Goal: Task Accomplishment & Management: Manage account settings

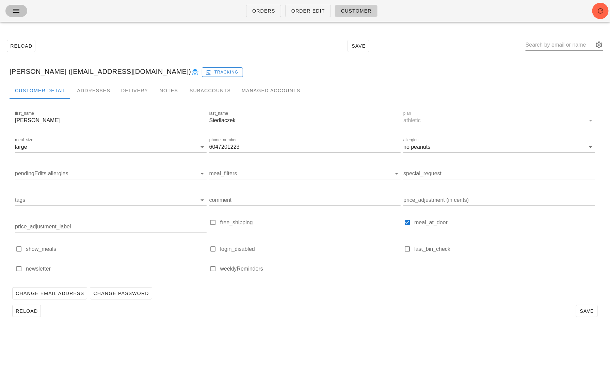
click at [14, 14] on icon "button" at bounding box center [16, 11] width 8 height 8
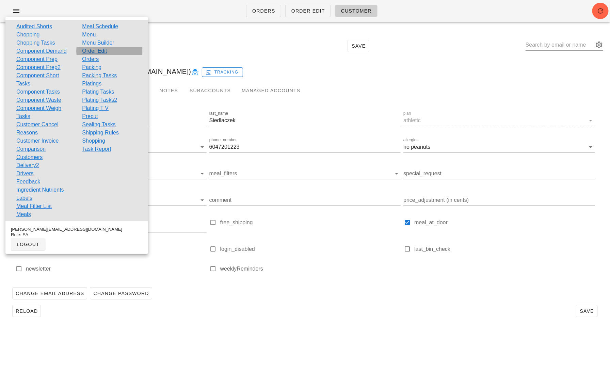
click at [99, 52] on link "Order Edit" at bounding box center [94, 51] width 25 height 8
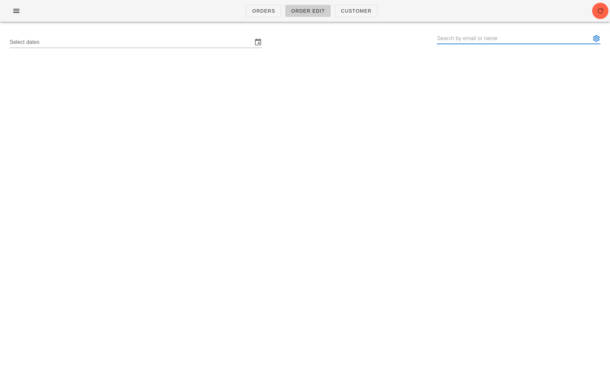
click at [460, 38] on input "text" at bounding box center [514, 38] width 154 height 11
click at [17, 14] on icon "button" at bounding box center [16, 11] width 8 height 8
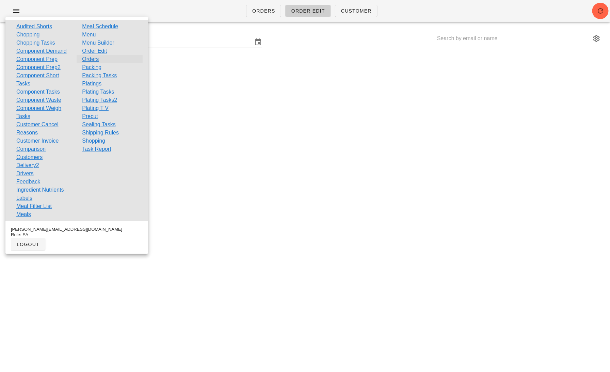
click at [95, 58] on link "Orders" at bounding box center [90, 59] width 17 height 8
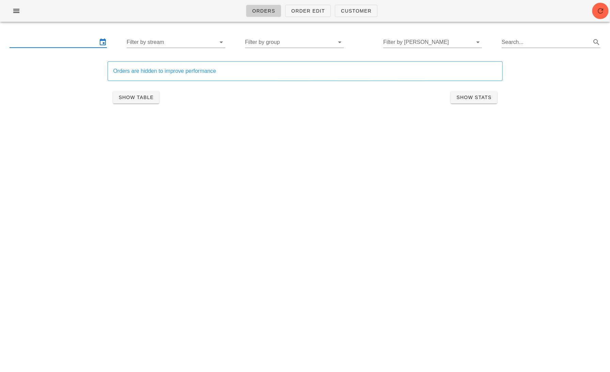
click at [79, 38] on input "text" at bounding box center [54, 42] width 88 height 11
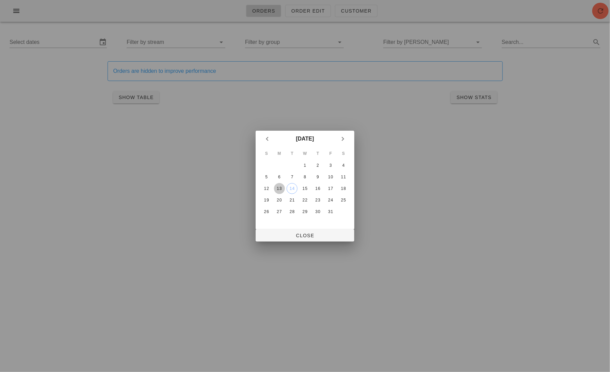
click at [279, 192] on button "13" at bounding box center [279, 188] width 11 height 11
click at [343, 189] on div "18" at bounding box center [343, 188] width 11 height 5
click at [323, 236] on span "Close" at bounding box center [305, 235] width 88 height 5
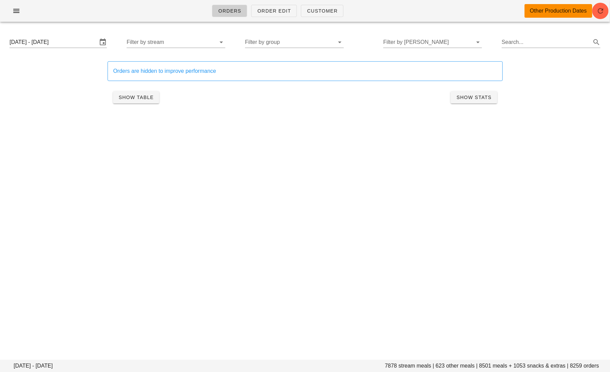
click at [516, 44] on input "Search..." at bounding box center [546, 42] width 88 height 11
type input "photographer"
click at [390, 138] on div "Orders Order Edit Customer Other Production Dates Monday October 13 - Saturday …" at bounding box center [305, 186] width 610 height 372
click at [150, 93] on button "Show Table" at bounding box center [136, 97] width 46 height 12
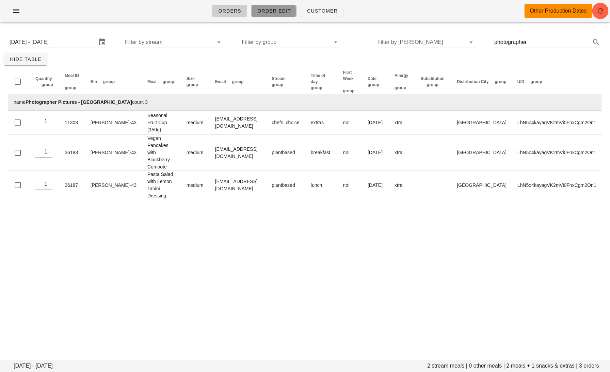
click at [279, 16] on link "Order Edit" at bounding box center [274, 11] width 46 height 12
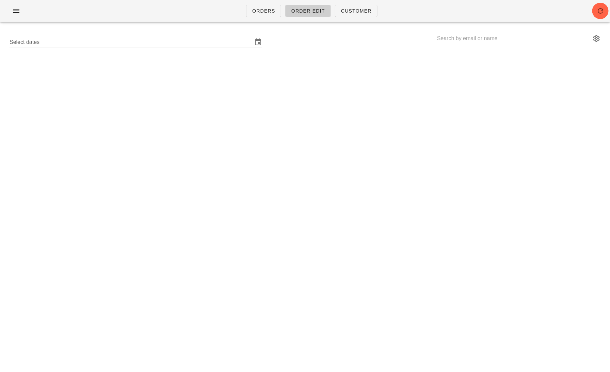
click at [501, 41] on input "text" at bounding box center [514, 38] width 154 height 11
paste input "Leddy Daniela"
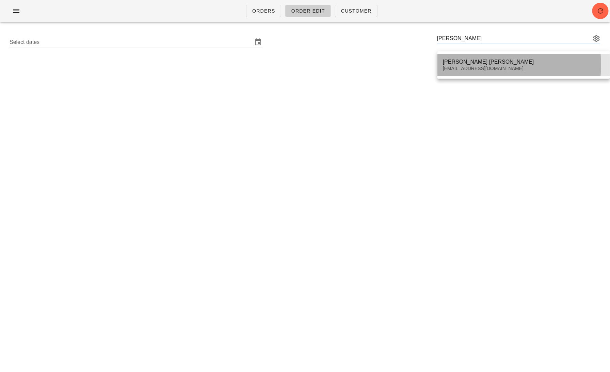
click at [483, 68] on div "leddyherrera@gmail.com" at bounding box center [524, 69] width 162 height 6
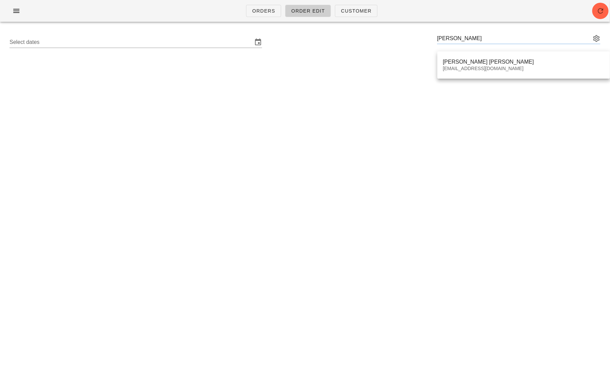
type input "Leddy Daniela Herrera Gasca (leddyherrera@gmail.com)"
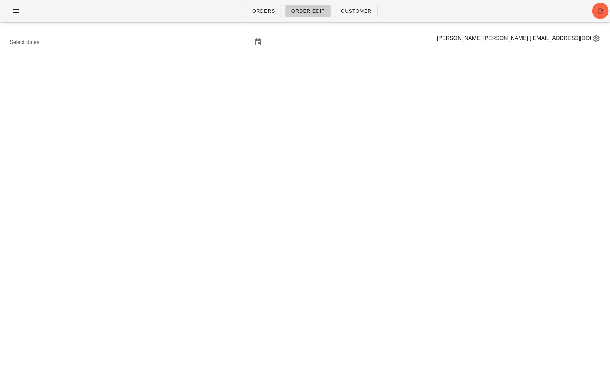
click at [162, 48] on div "Select dates" at bounding box center [136, 42] width 252 height 11
click at [212, 48] on div "Select dates Leddy Daniela Herrera Gasca (leddyherrera@gmail.com)" at bounding box center [305, 42] width 602 height 22
click at [198, 39] on input "text" at bounding box center [131, 42] width 243 height 11
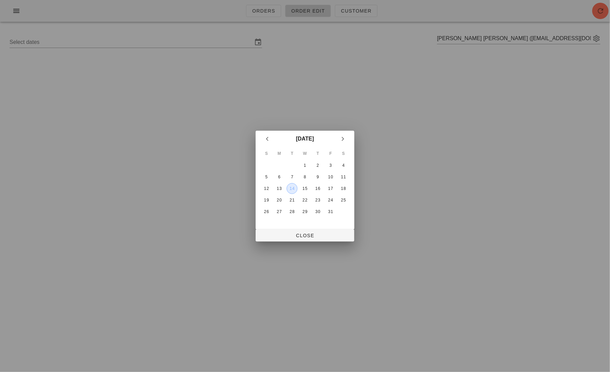
click at [291, 184] on button "14" at bounding box center [292, 188] width 11 height 11
click at [298, 231] on button "Close" at bounding box center [305, 235] width 99 height 12
type input "Sunday October 12 - Saturday October 18"
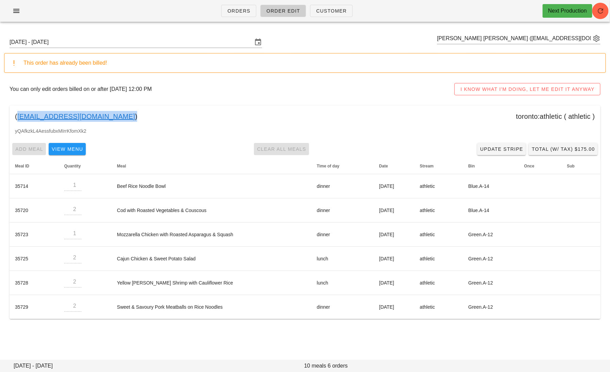
drag, startPoint x: 95, startPoint y: 116, endPoint x: 17, endPoint y: 116, distance: 78.3
click at [17, 116] on div "( leddyherrera@gmail.com ) toronto:athletic ( athletic )" at bounding box center [305, 116] width 591 height 22
copy link "leddyherrera@gmail.com"
click at [36, 113] on link "leddyherrera@gmail.com" at bounding box center [76, 116] width 118 height 11
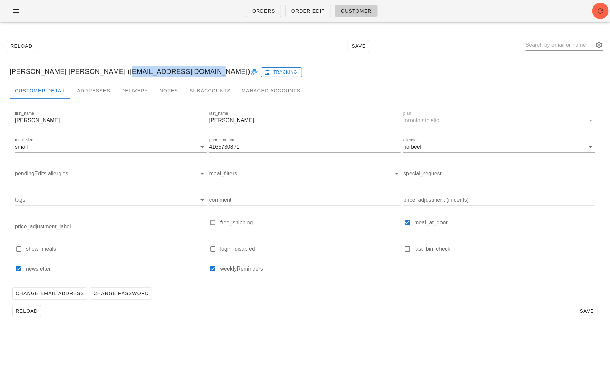
drag, startPoint x: 182, startPoint y: 72, endPoint x: 105, endPoint y: 71, distance: 77.3
click at [105, 71] on div "Leddy Daniela Herrera Gasca (leddyherrera@gmail.com) Tracking" at bounding box center [305, 72] width 602 height 22
copy div "leddyherrera@gmail.com"
click at [86, 93] on div "Addresses" at bounding box center [93, 90] width 44 height 16
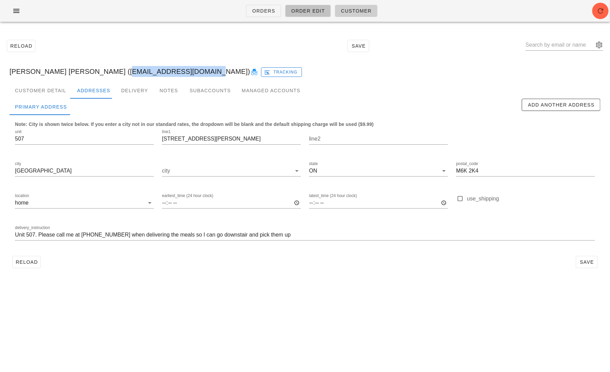
click at [303, 11] on span "Order Edit" at bounding box center [308, 10] width 34 height 5
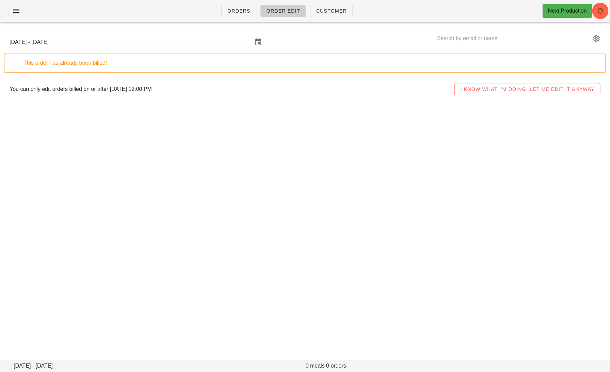
click at [480, 38] on input "text" at bounding box center [514, 38] width 154 height 11
paste input "leeannwhitlock@gmail.com"
click at [98, 39] on input "Sunday October 12 - Saturday October 18" at bounding box center [131, 42] width 243 height 11
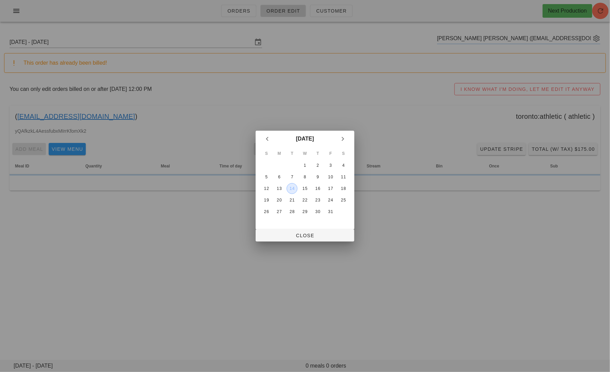
click at [290, 186] on div "14" at bounding box center [292, 188] width 10 height 5
click at [314, 234] on span "Close" at bounding box center [305, 235] width 88 height 5
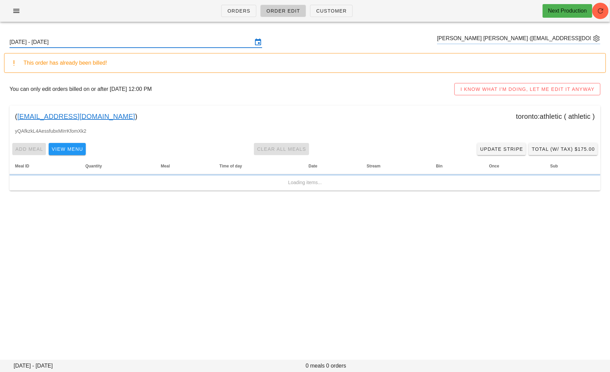
type input "Lee-Ann Whitlock (Leeannwhitlock@gmail.com)"
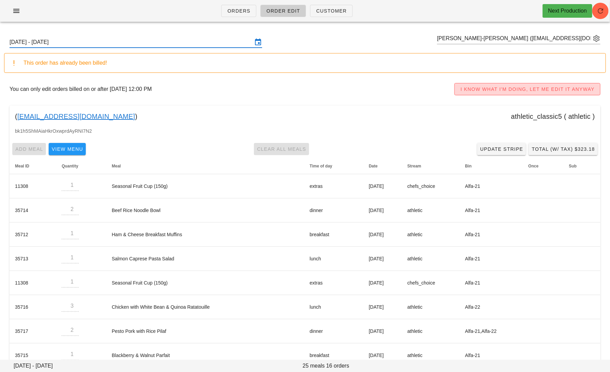
click at [486, 91] on span "I KNOW WHAT I'M DOING, LET ME EDIT IT ANYWAY" at bounding box center [527, 88] width 134 height 5
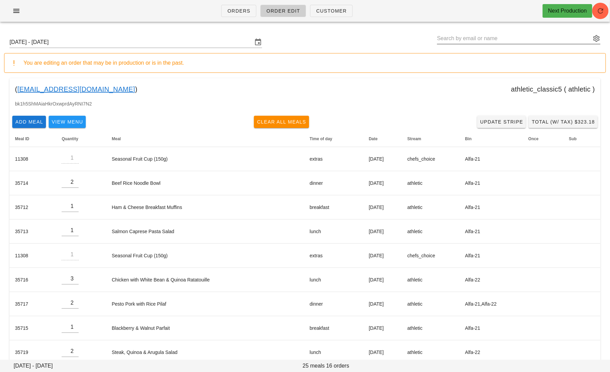
click at [565, 40] on input "text" at bounding box center [514, 38] width 154 height 11
paste input "leeannwhitlock@gmail.com"
type input "Lee-Ann Whitlock (Leeannwhitlock@gmail.com)"
click at [503, 127] on link "Update Stripe" at bounding box center [501, 122] width 49 height 12
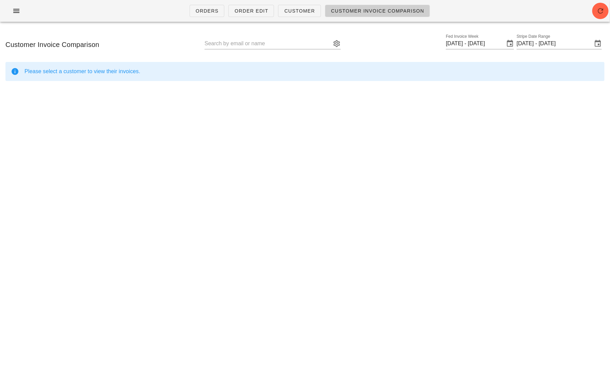
type input "Lee-Ann Whitlock (Leeannwhitlock@gmail.com)"
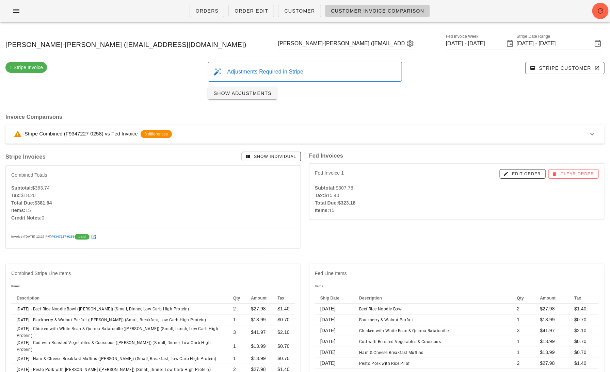
click at [502, 127] on button "Stripe Combined (F9347227-0258) vs Fed Invoice 8 differences" at bounding box center [304, 134] width 599 height 19
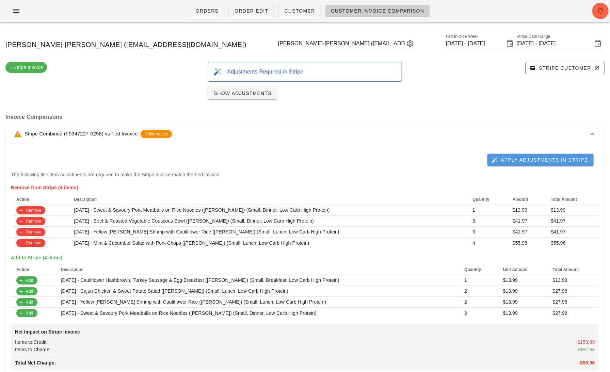
click at [520, 158] on span "Apply Adjustments in Stripe" at bounding box center [540, 160] width 95 height 6
